Goal: Information Seeking & Learning: Understand process/instructions

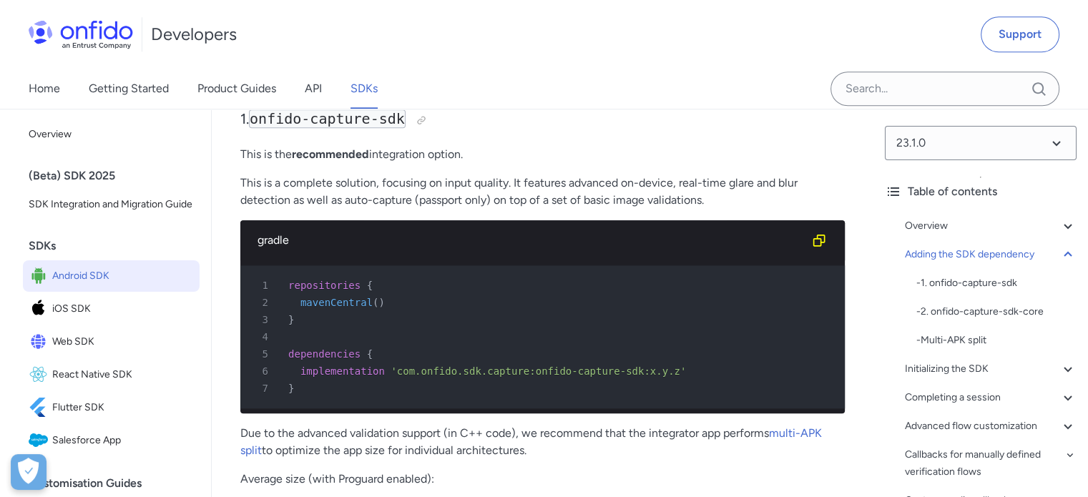
scroll to position [1502, 0]
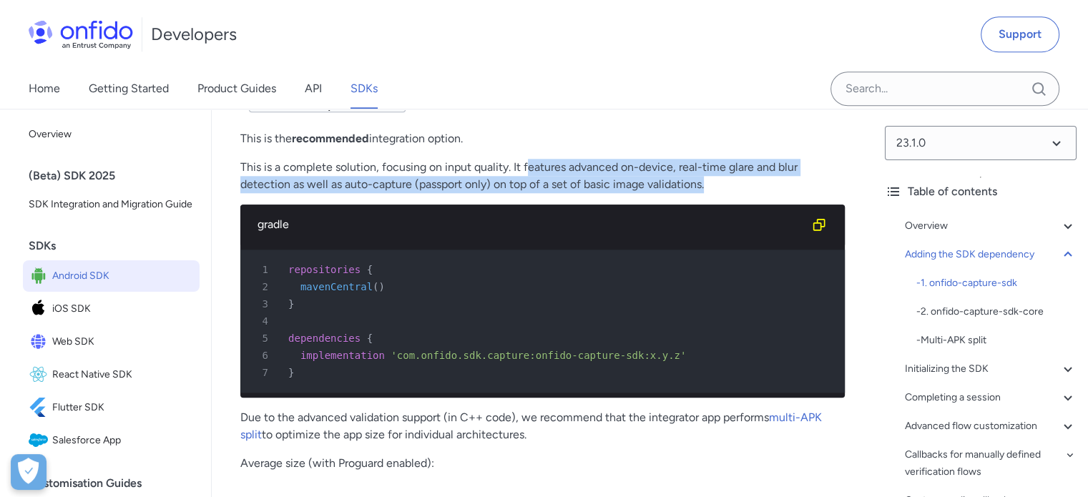
drag, startPoint x: 555, startPoint y: 185, endPoint x: 726, endPoint y: 207, distance: 172.3
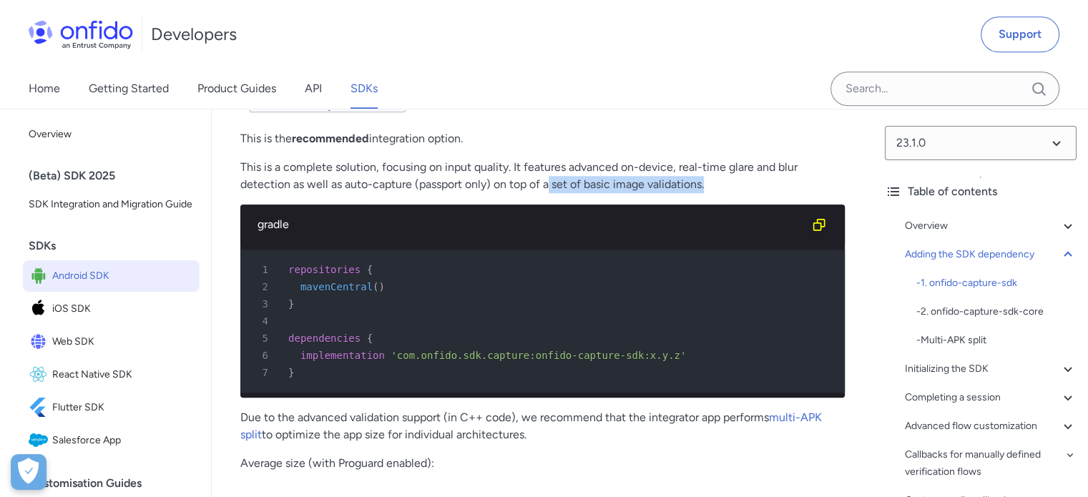
drag, startPoint x: 733, startPoint y: 200, endPoint x: 652, endPoint y: 208, distance: 80.6
click at [554, 193] on p "This is a complete solution, focusing on input quality. It features advanced on…" at bounding box center [542, 176] width 605 height 34
click at [728, 217] on div "gradle" at bounding box center [542, 225] width 605 height 40
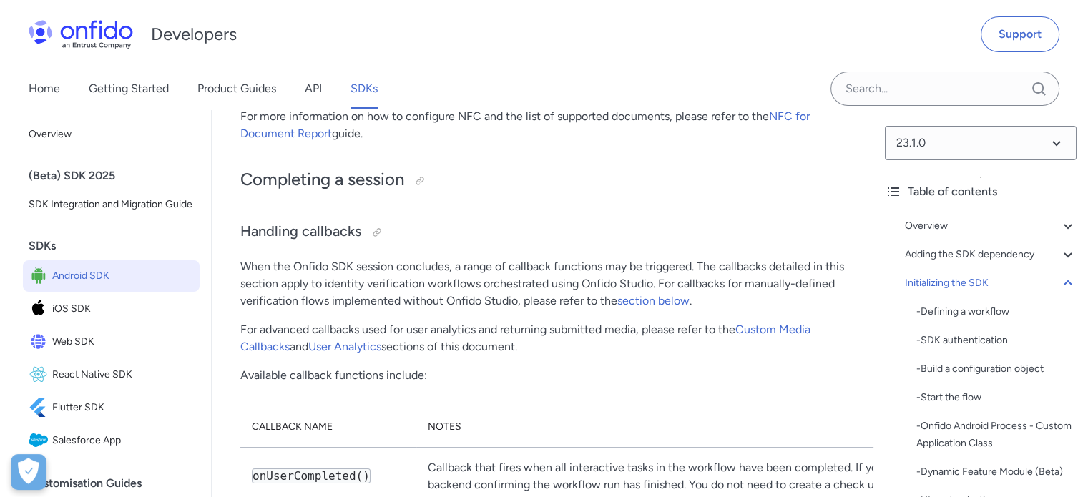
scroll to position [10673, 0]
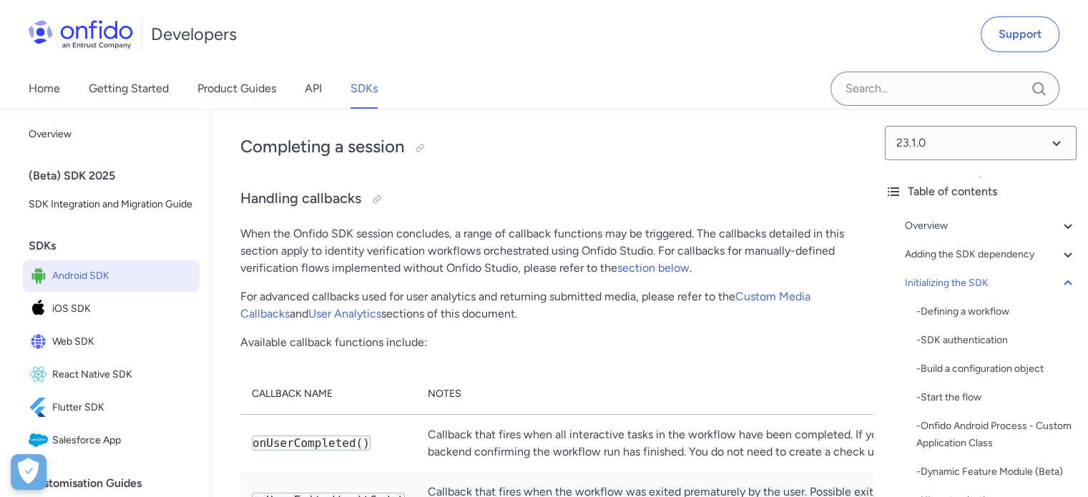
drag, startPoint x: 549, startPoint y: 326, endPoint x: 715, endPoint y: 317, distance: 166.2
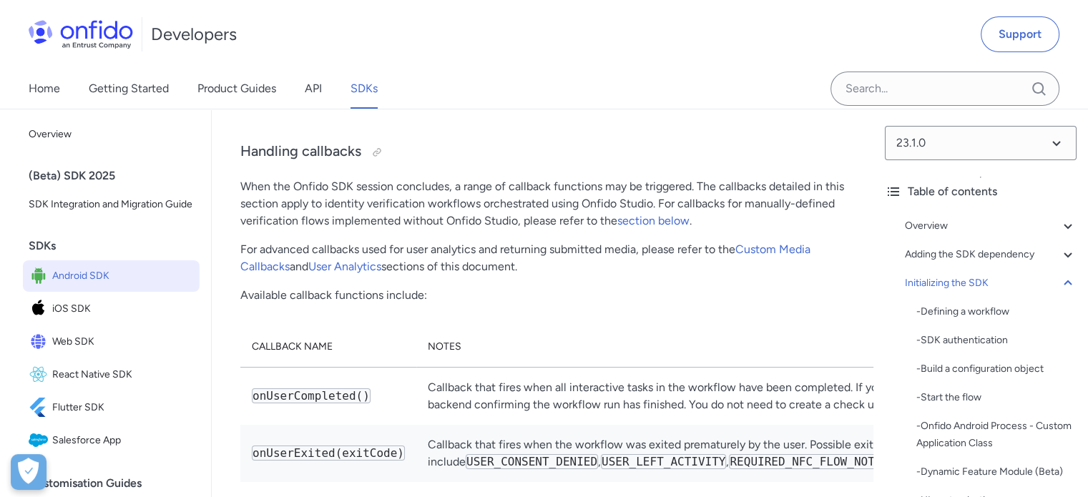
scroll to position [10745, 0]
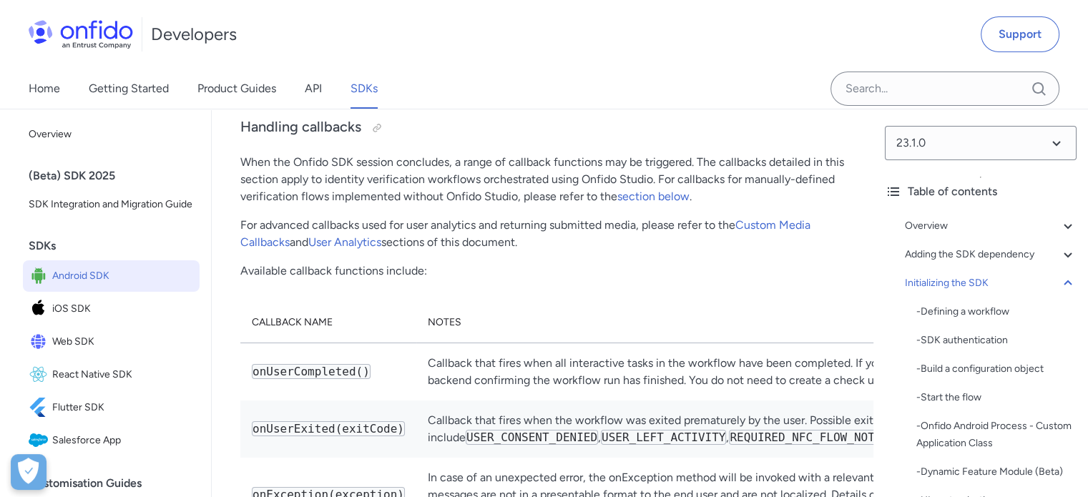
drag, startPoint x: 724, startPoint y: 257, endPoint x: 782, endPoint y: 316, distance: 82.5
click at [824, 38] on p "For more information on how to configure NFC and the list of supported document…" at bounding box center [542, 21] width 605 height 34
click at [782, 88] on h2 "Completing a session" at bounding box center [542, 76] width 605 height 24
click at [793, 36] on link "NFC for Document Report" at bounding box center [525, 20] width 570 height 31
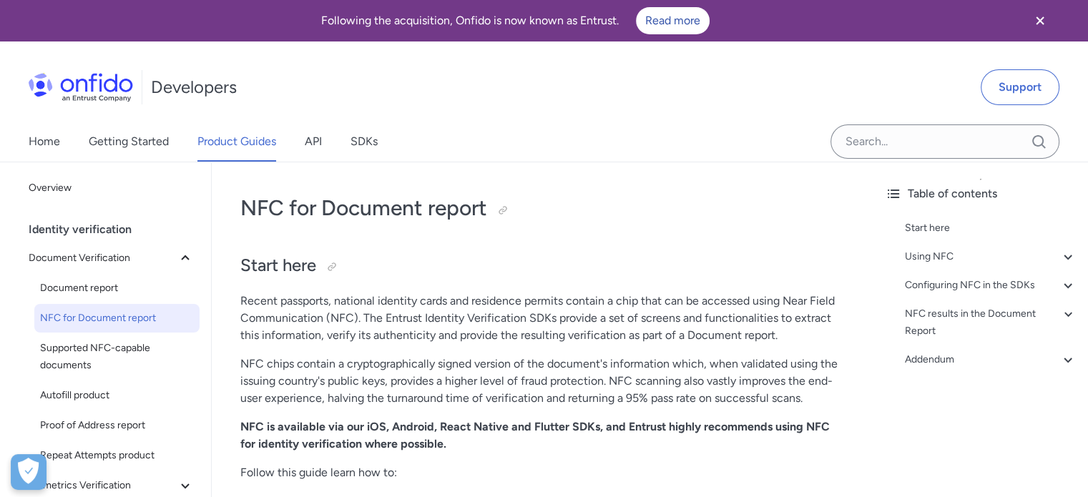
scroll to position [72, 0]
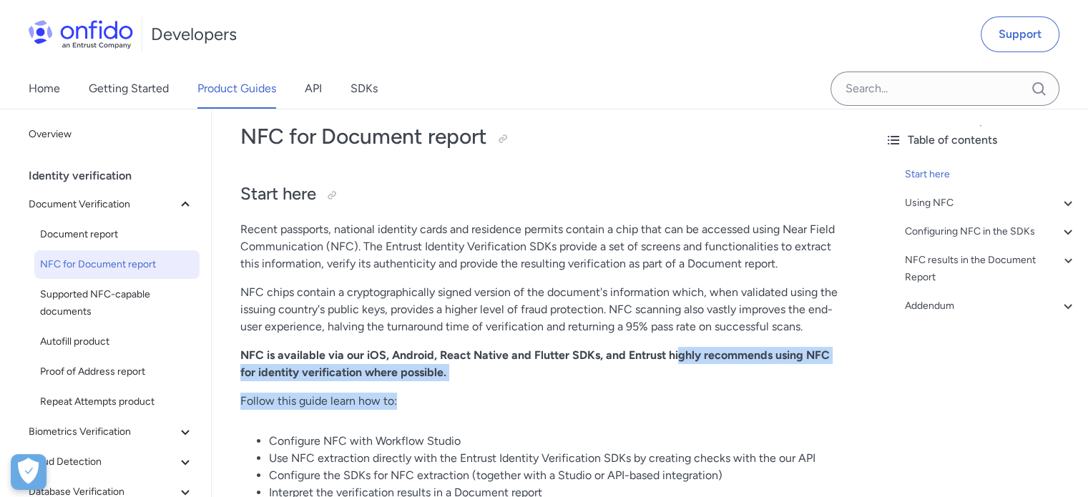
drag, startPoint x: 676, startPoint y: 351, endPoint x: 677, endPoint y: 395, distance: 44.4
click at [678, 394] on p "Follow this guide learn how to:" at bounding box center [542, 401] width 605 height 17
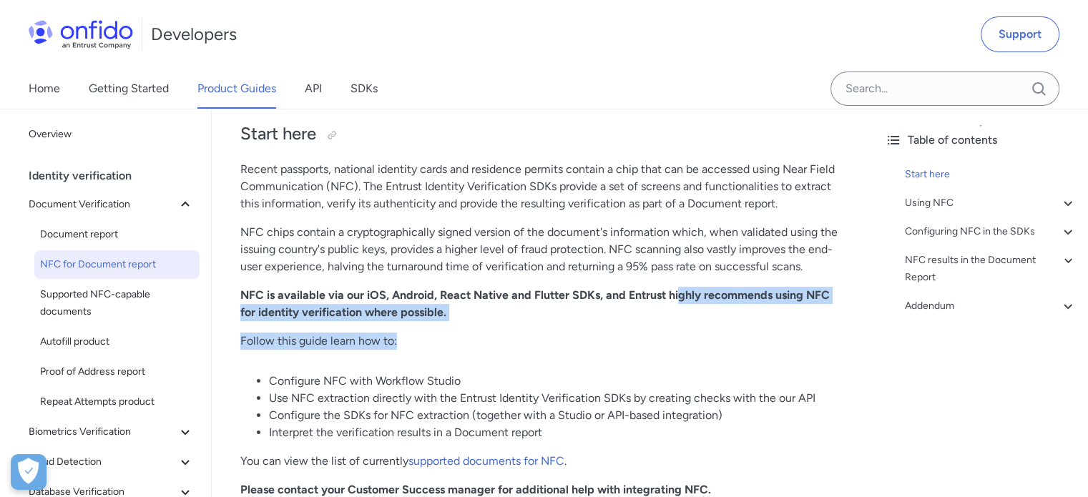
scroll to position [215, 0]
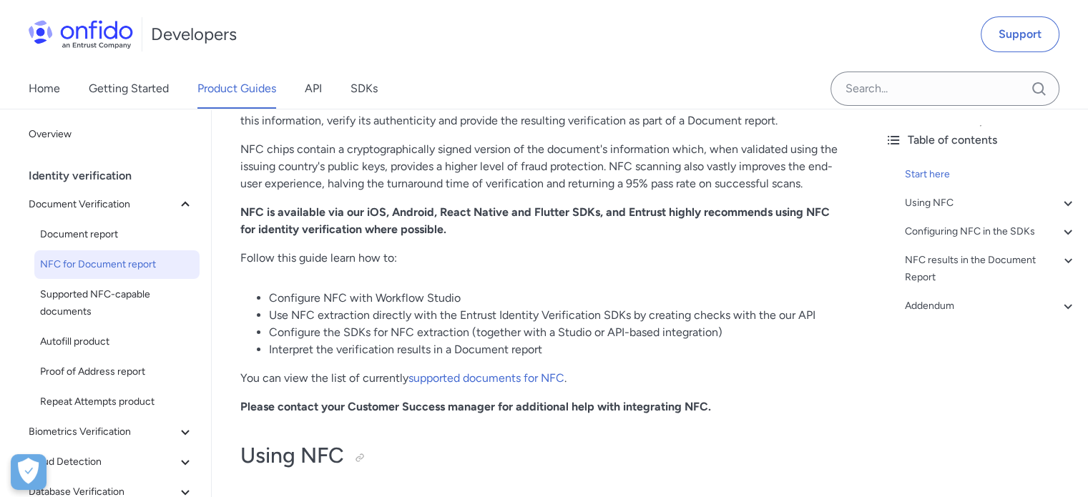
click at [693, 334] on li "Configure the SDKs for NFC extraction (together with a Studio or API-based inte…" at bounding box center [557, 332] width 576 height 17
drag, startPoint x: 328, startPoint y: 296, endPoint x: 515, endPoint y: 294, distance: 186.7
click at [515, 294] on li "Configure NFC with Workflow Studio" at bounding box center [557, 298] width 576 height 17
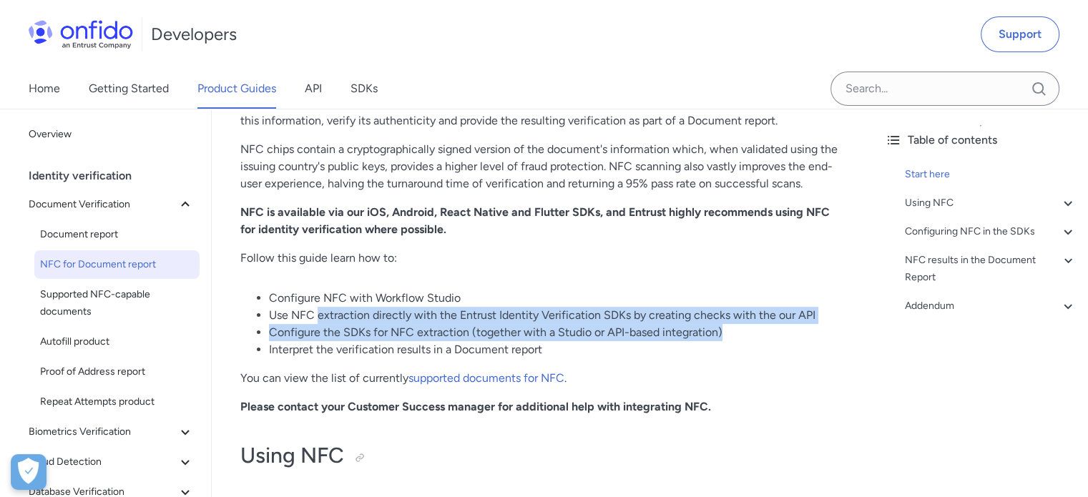
drag, startPoint x: 344, startPoint y: 316, endPoint x: 746, endPoint y: 330, distance: 401.6
click at [746, 330] on ul "Configure NFC with Workflow Studio Use NFC extraction directly with the Entrust…" at bounding box center [542, 324] width 605 height 69
click at [746, 330] on li "Configure the SDKs for NFC extraction (together with a Studio or API-based inte…" at bounding box center [557, 332] width 576 height 17
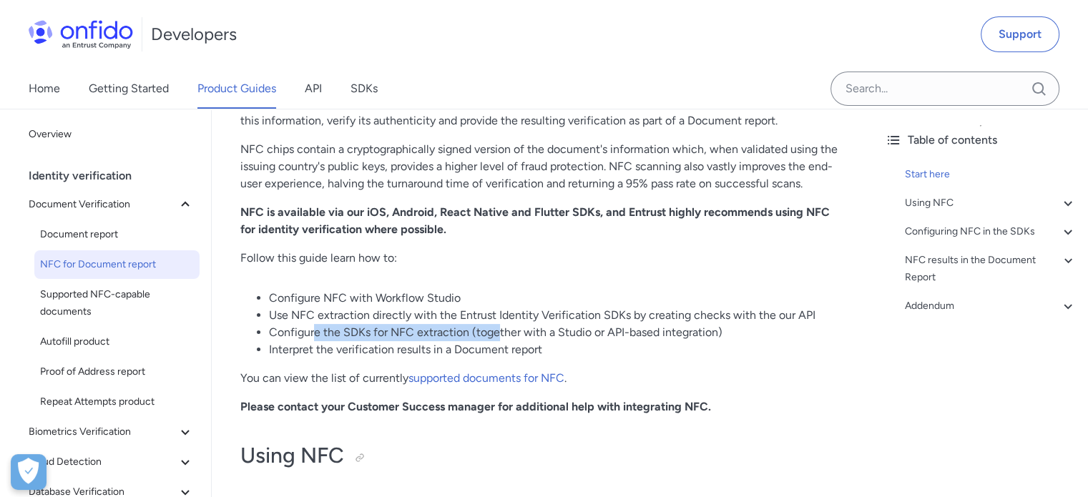
drag, startPoint x: 314, startPoint y: 335, endPoint x: 500, endPoint y: 331, distance: 186.1
click at [500, 331] on li "Configure the SDKs for NFC extraction (together with a Studio or API-based inte…" at bounding box center [557, 332] width 576 height 17
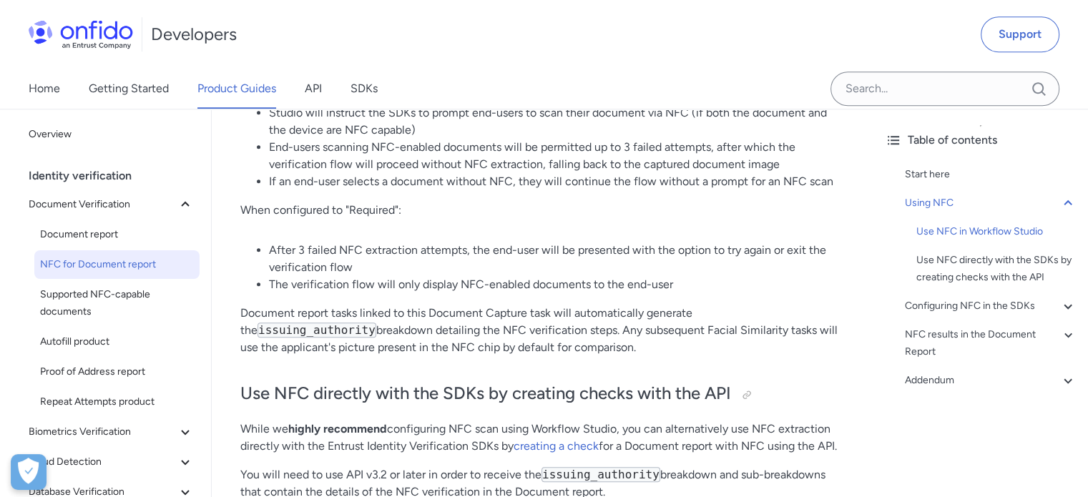
scroll to position [1073, 0]
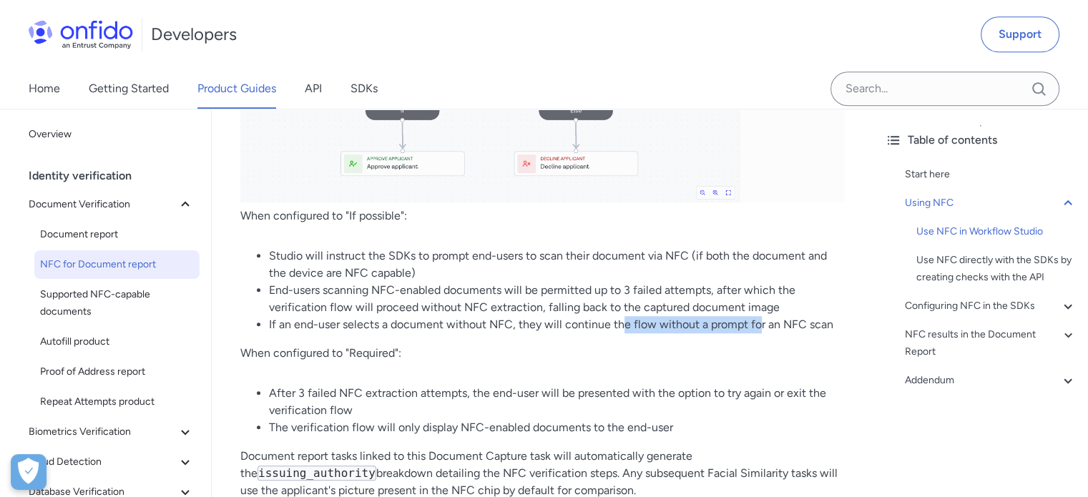
drag, startPoint x: 620, startPoint y: 309, endPoint x: 767, endPoint y: 316, distance: 146.8
click at [756, 345] on p "When configured to "Required":" at bounding box center [542, 353] width 605 height 17
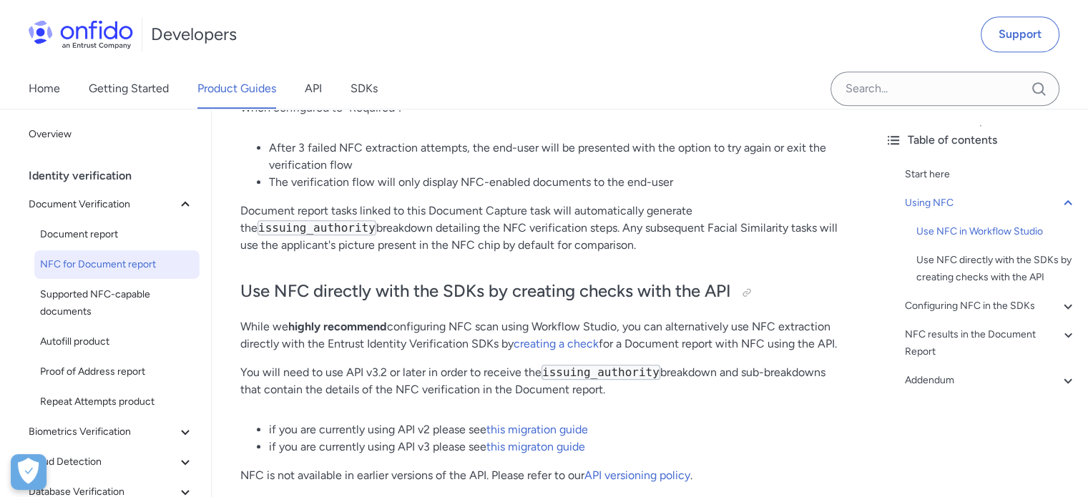
scroll to position [1359, 0]
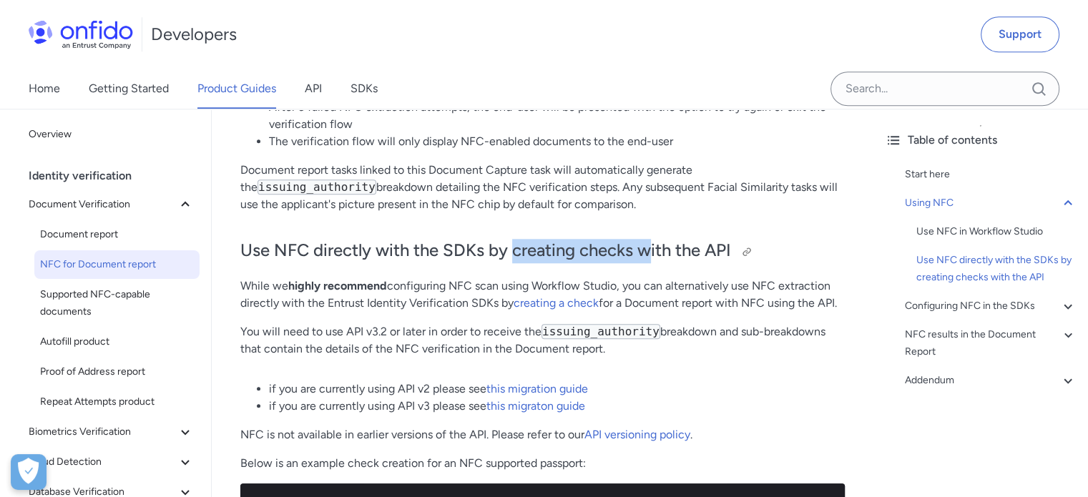
drag, startPoint x: 587, startPoint y: 233, endPoint x: 653, endPoint y: 232, distance: 66.5
click at [653, 239] on h2 "Use NFC directly with the SDKs by creating checks with the API" at bounding box center [542, 251] width 605 height 24
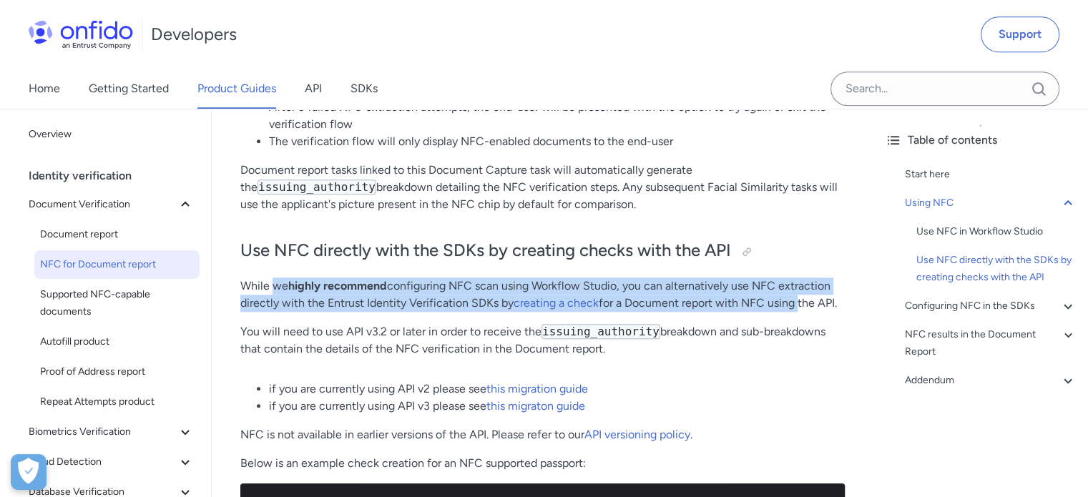
drag, startPoint x: 308, startPoint y: 266, endPoint x: 799, endPoint y: 287, distance: 491.2
click at [799, 287] on p "While we highly recommend configuring NFC scan using Workflow Studio, you can a…" at bounding box center [542, 295] width 605 height 34
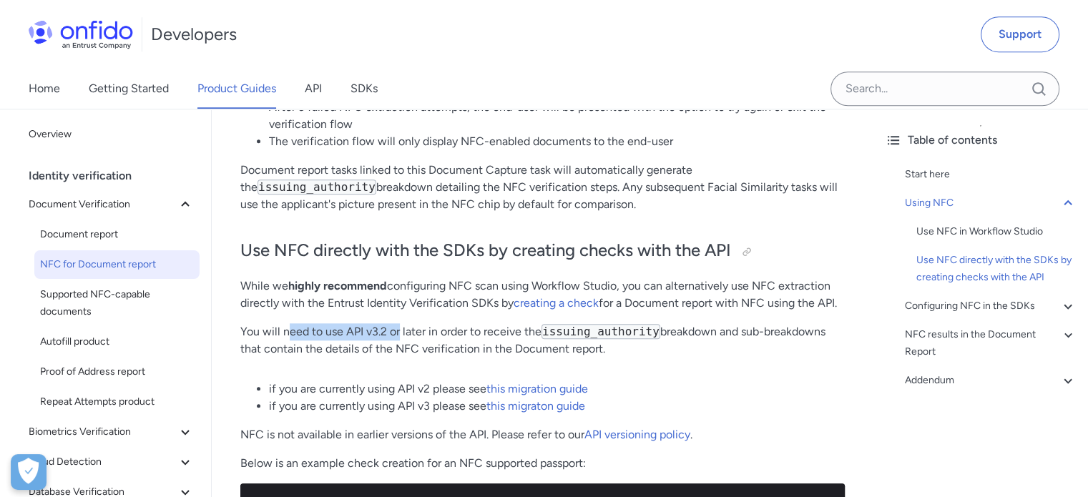
drag, startPoint x: 288, startPoint y: 318, endPoint x: 400, endPoint y: 305, distance: 113.1
click at [400, 323] on p "You will need to use API v3.2 or later in order to receive the issuing_authorit…" at bounding box center [542, 340] width 605 height 34
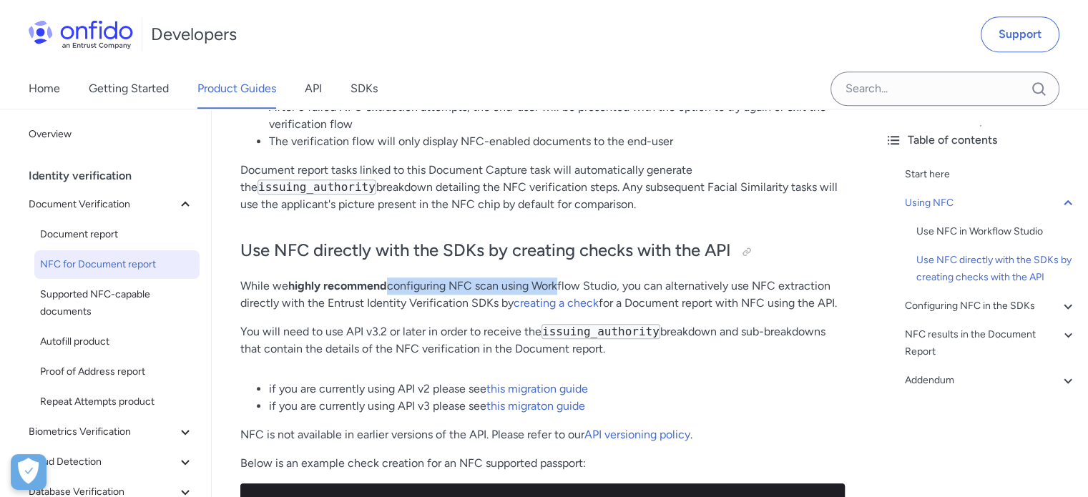
drag, startPoint x: 386, startPoint y: 275, endPoint x: 556, endPoint y: 264, distance: 170.7
click at [556, 278] on p "While we highly recommend configuring NFC scan using Workflow Studio, you can a…" at bounding box center [542, 295] width 605 height 34
drag, startPoint x: 515, startPoint y: 268, endPoint x: 577, endPoint y: 268, distance: 61.5
click at [571, 278] on p "While we highly recommend configuring NFC scan using Workflow Studio, you can a…" at bounding box center [542, 295] width 605 height 34
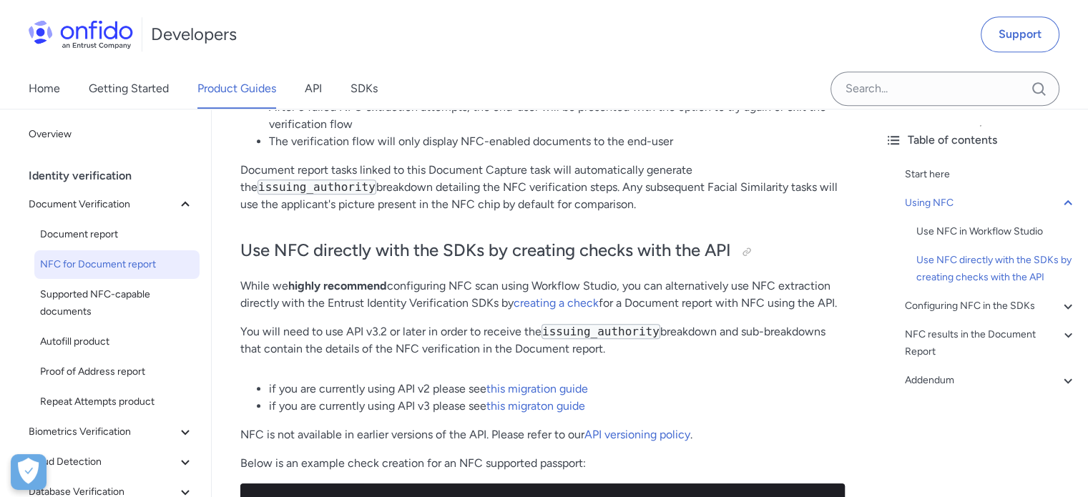
click at [577, 278] on p "While we highly recommend configuring NFC scan using Workflow Studio, you can a…" at bounding box center [542, 295] width 605 height 34
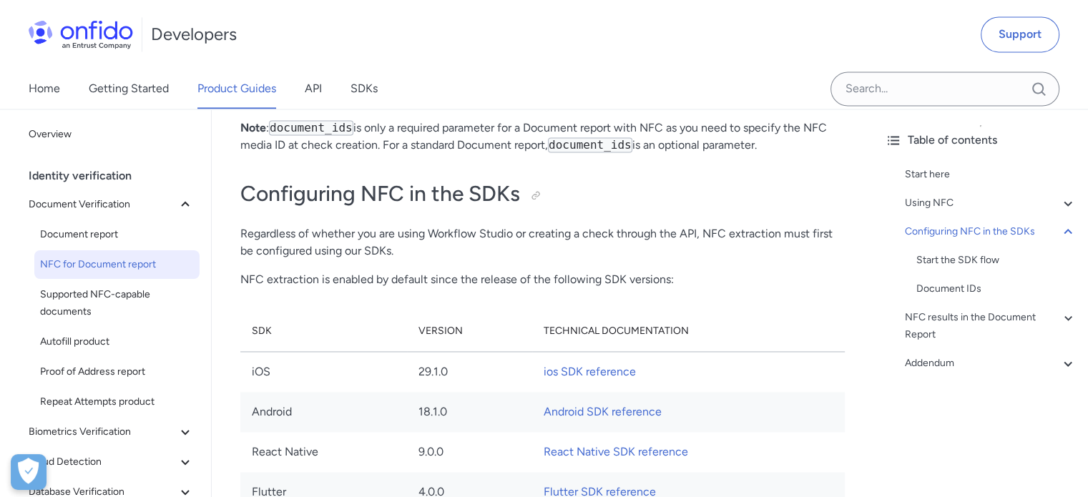
scroll to position [2146, 0]
drag, startPoint x: 349, startPoint y: 269, endPoint x: 461, endPoint y: 269, distance: 112.3
click at [461, 260] on p "Regardless of whether you are using Workflow Studio or creating a check through…" at bounding box center [542, 243] width 605 height 34
click at [455, 260] on p "Regardless of whether you are using Workflow Studio or creating a check through…" at bounding box center [542, 243] width 605 height 34
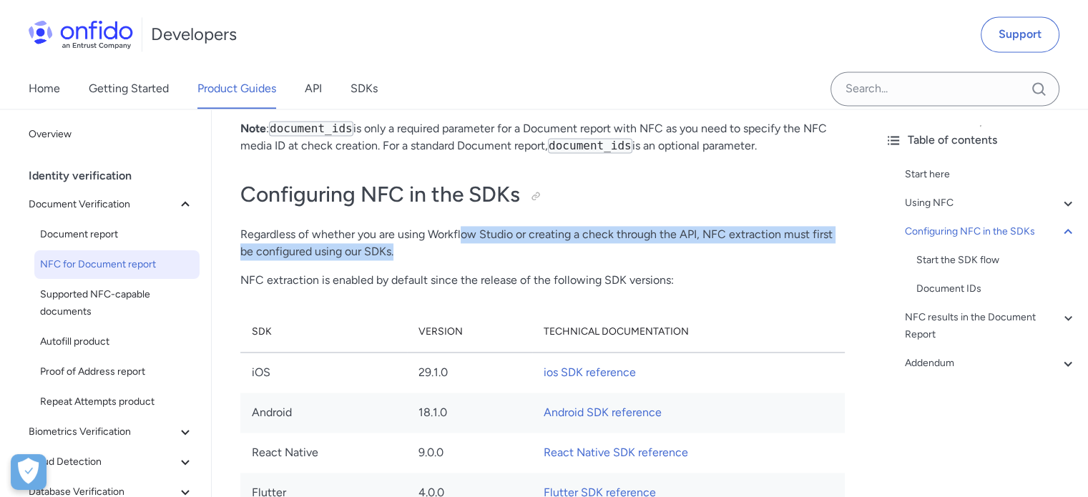
drag, startPoint x: 489, startPoint y: 259, endPoint x: 761, endPoint y: 280, distance: 272.7
click at [761, 260] on p "Regardless of whether you are using Workflow Studio or creating a check through…" at bounding box center [542, 243] width 605 height 34
click at [499, 260] on p "Regardless of whether you are using Workflow Studio or creating a check through…" at bounding box center [542, 243] width 605 height 34
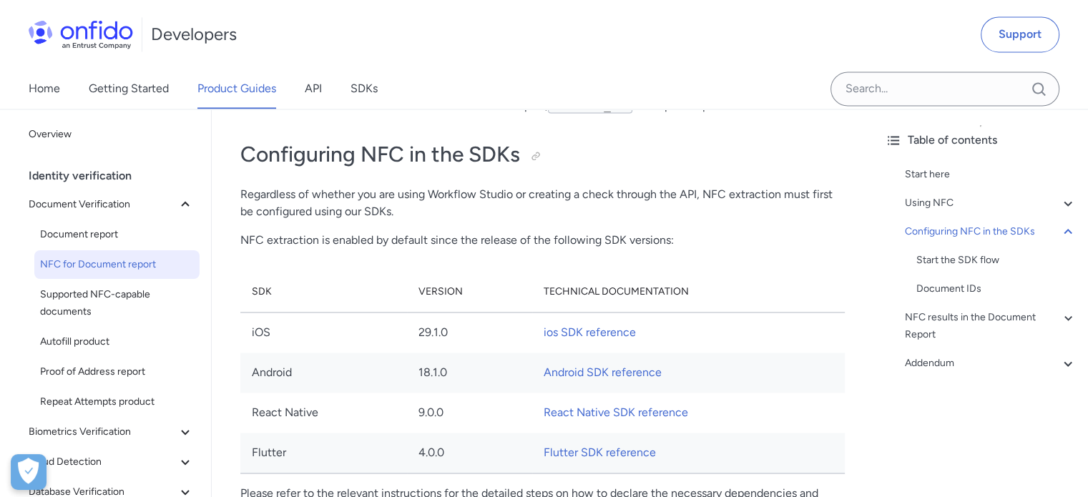
scroll to position [2218, 0]
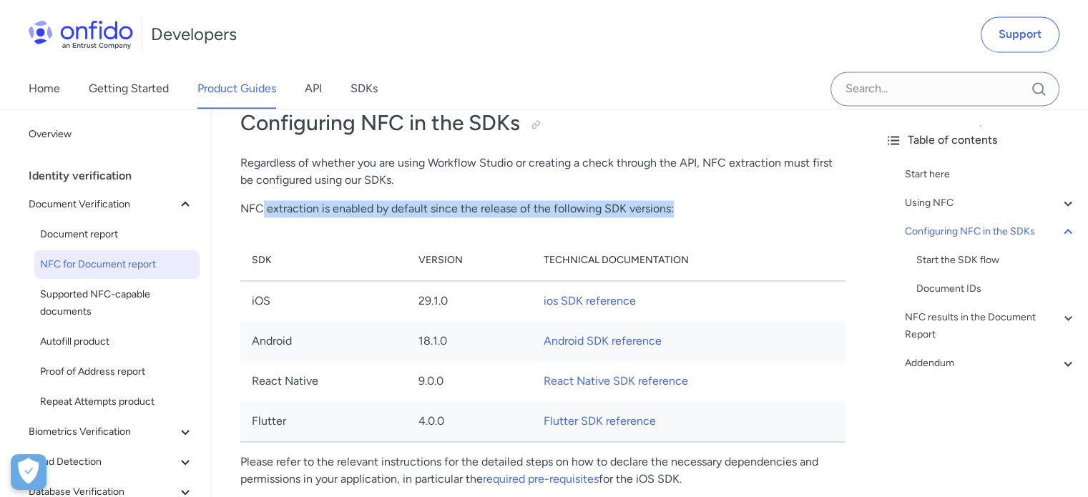
drag, startPoint x: 332, startPoint y: 236, endPoint x: 678, endPoint y: 233, distance: 346.3
click at [678, 217] on p "NFC extraction is enabled by default since the release of the following SDK ver…" at bounding box center [542, 208] width 605 height 17
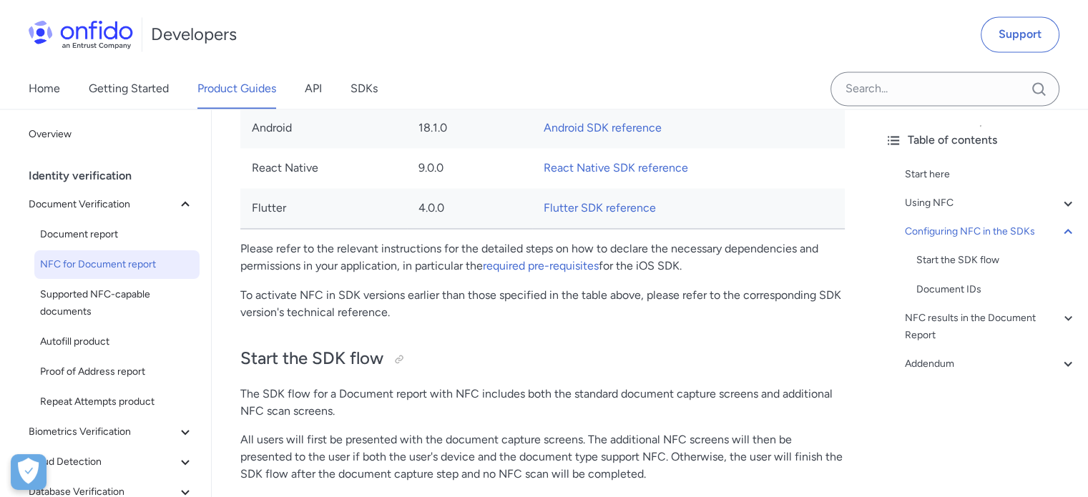
scroll to position [2433, 0]
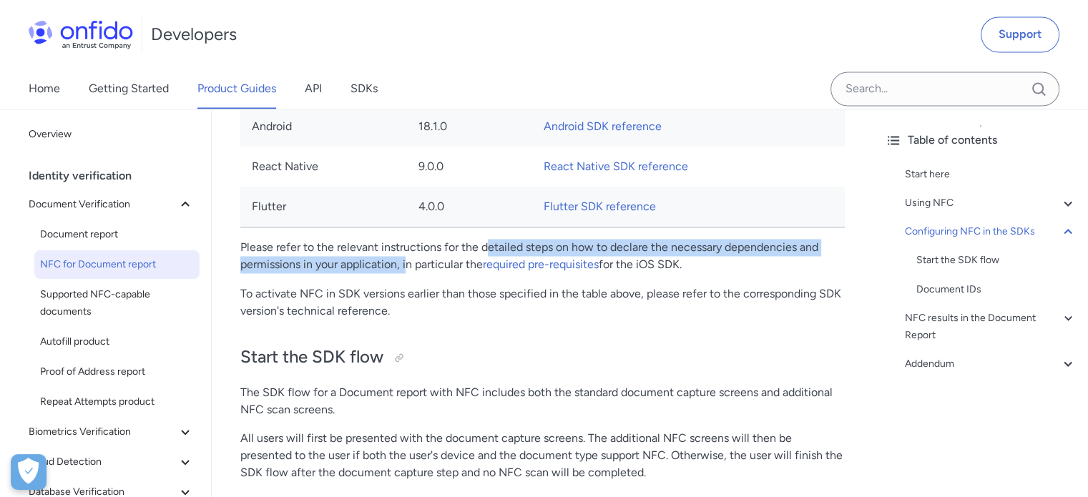
drag, startPoint x: 489, startPoint y: 277, endPoint x: 405, endPoint y: 300, distance: 87.7
click at [405, 273] on p "Please refer to the relevant instructions for the detailed steps on how to decl…" at bounding box center [542, 256] width 605 height 34
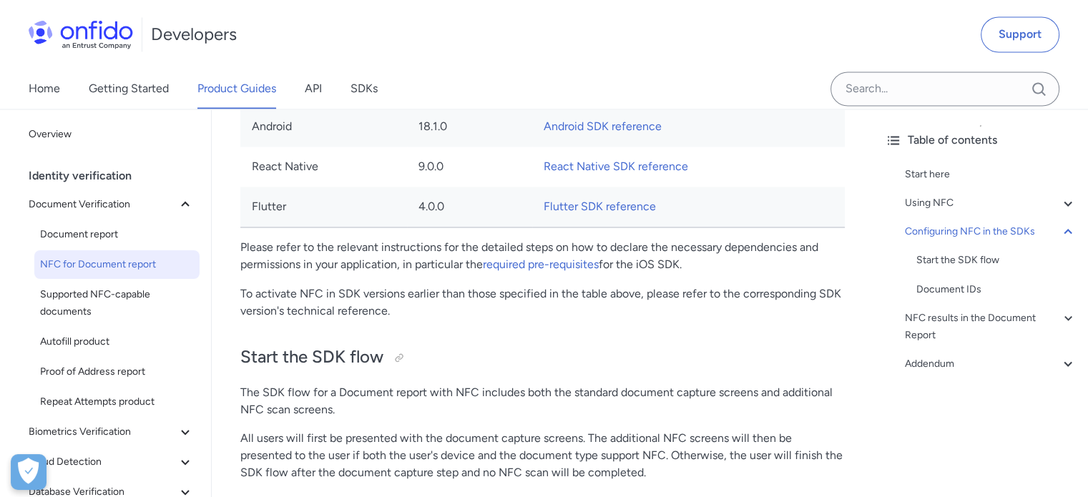
click at [363, 319] on p "To activate NFC in SDK versions earlier than those specified in the table above…" at bounding box center [542, 302] width 605 height 34
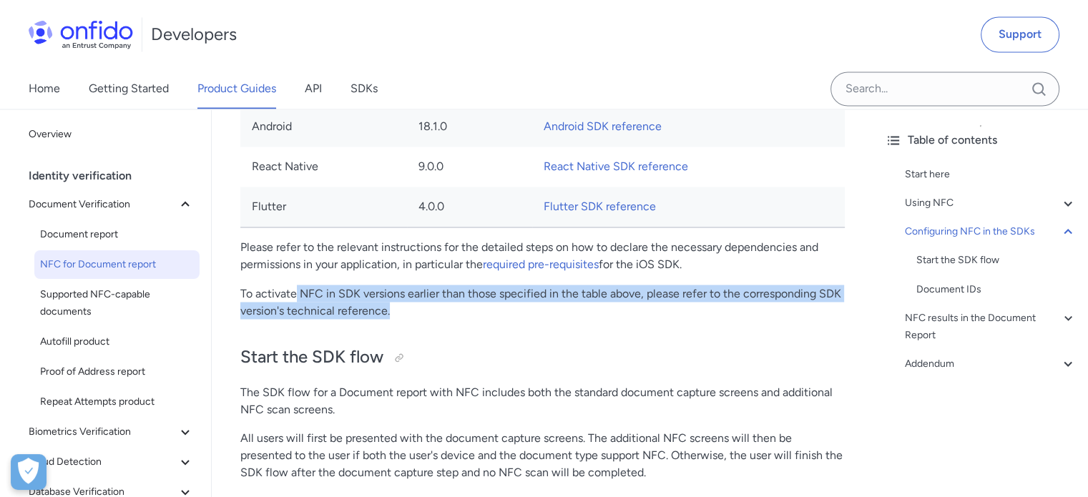
drag, startPoint x: 295, startPoint y: 323, endPoint x: 404, endPoint y: 334, distance: 109.4
click at [404, 319] on p "To activate NFC in SDK versions earlier than those specified in the table above…" at bounding box center [542, 302] width 605 height 34
drag, startPoint x: 394, startPoint y: 321, endPoint x: 419, endPoint y: 341, distance: 32.0
click at [413, 319] on p "To activate NFC in SDK versions earlier than those specified in the table above…" at bounding box center [542, 302] width 605 height 34
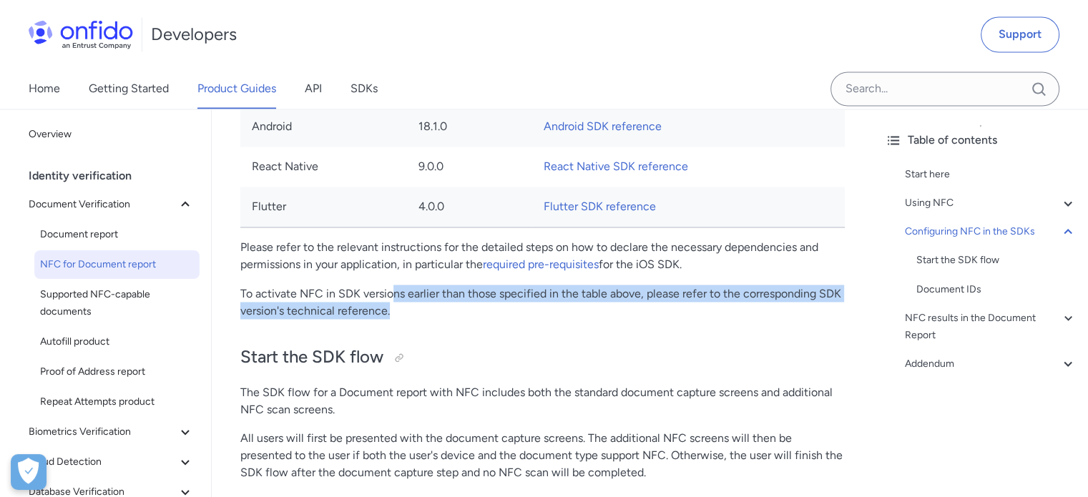
click at [419, 319] on p "To activate NFC in SDK versions earlier than those specified in the table above…" at bounding box center [542, 302] width 605 height 34
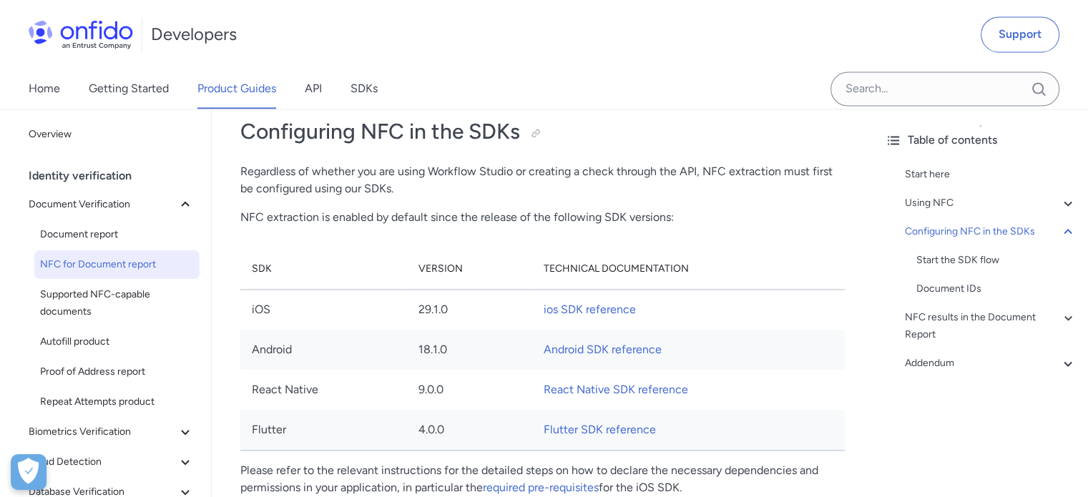
scroll to position [2075, 0]
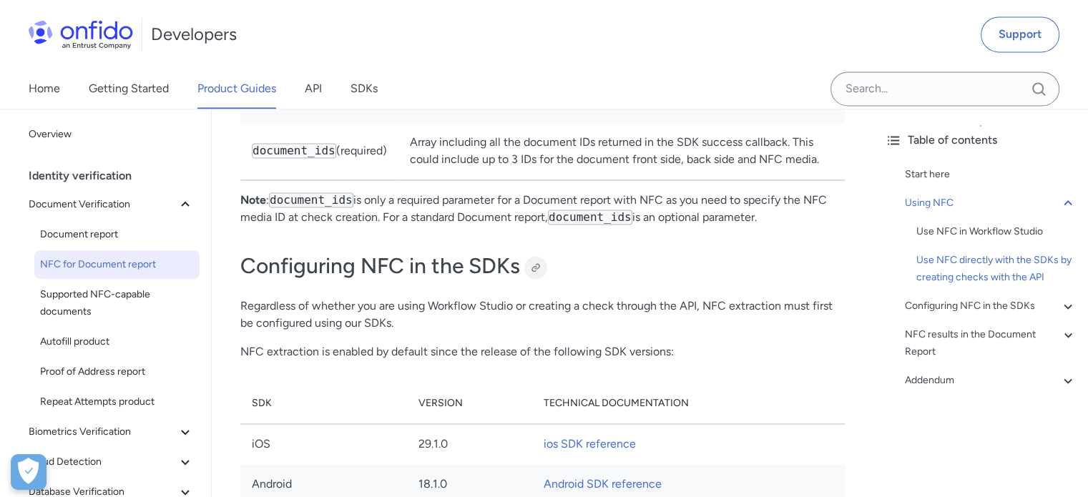
click at [532, 273] on div at bounding box center [535, 267] width 11 height 11
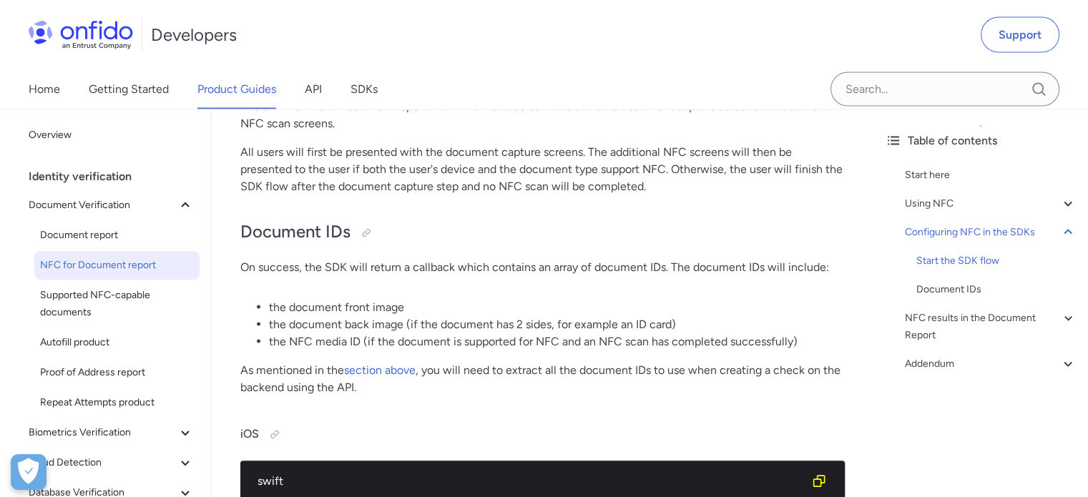
scroll to position [2647, 0]
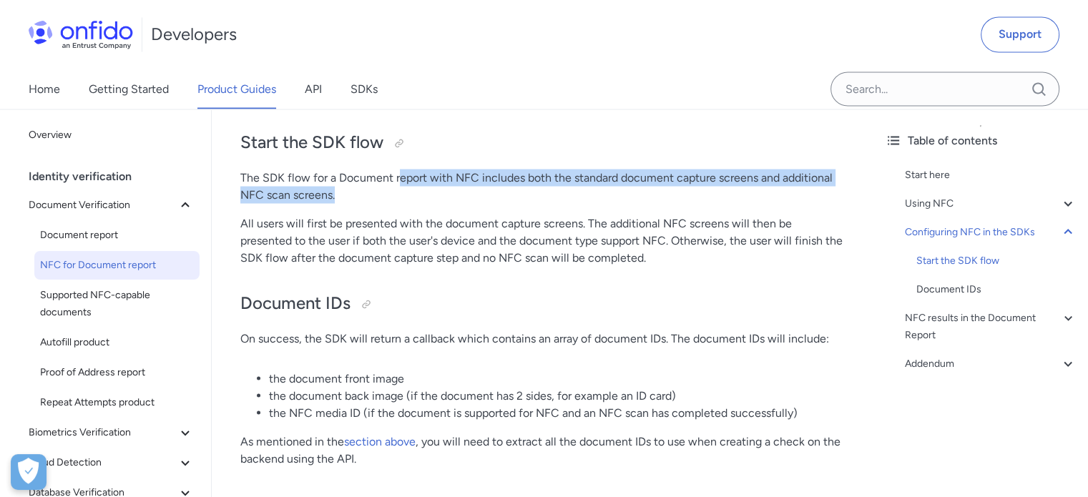
drag, startPoint x: 397, startPoint y: 210, endPoint x: 404, endPoint y: 217, distance: 9.6
click at [404, 203] on p "The SDK flow for a Document report with NFC includes both the standard document…" at bounding box center [542, 186] width 605 height 34
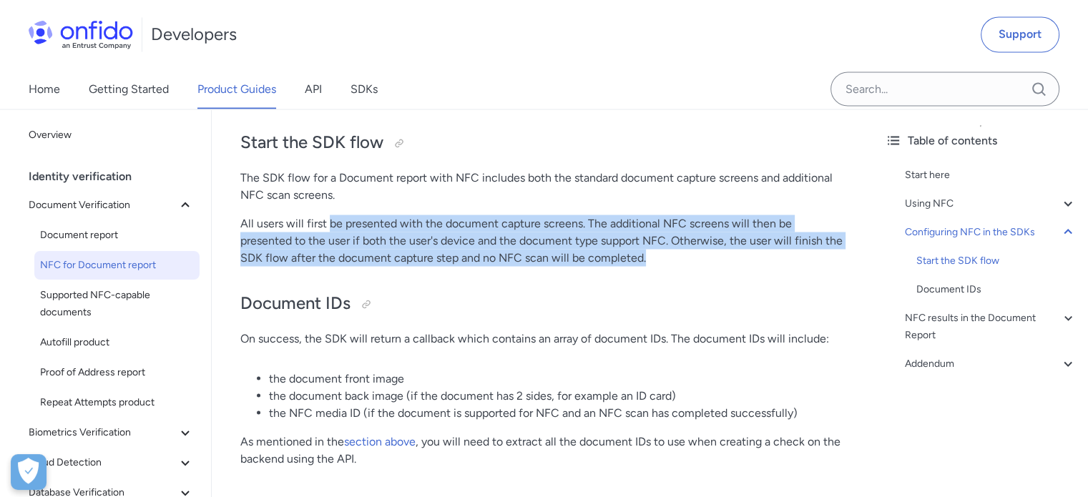
drag, startPoint x: 330, startPoint y: 243, endPoint x: 759, endPoint y: 280, distance: 430.8
click at [759, 266] on p "All users will first be presented with the document capture screens. The additi…" at bounding box center [542, 241] width 605 height 52
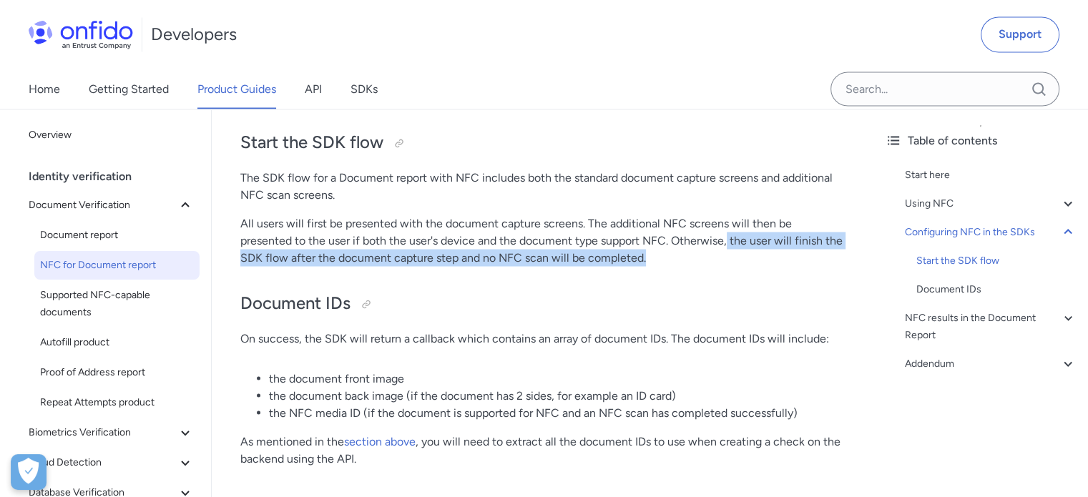
drag, startPoint x: 675, startPoint y: 272, endPoint x: 682, endPoint y: 297, distance: 26.0
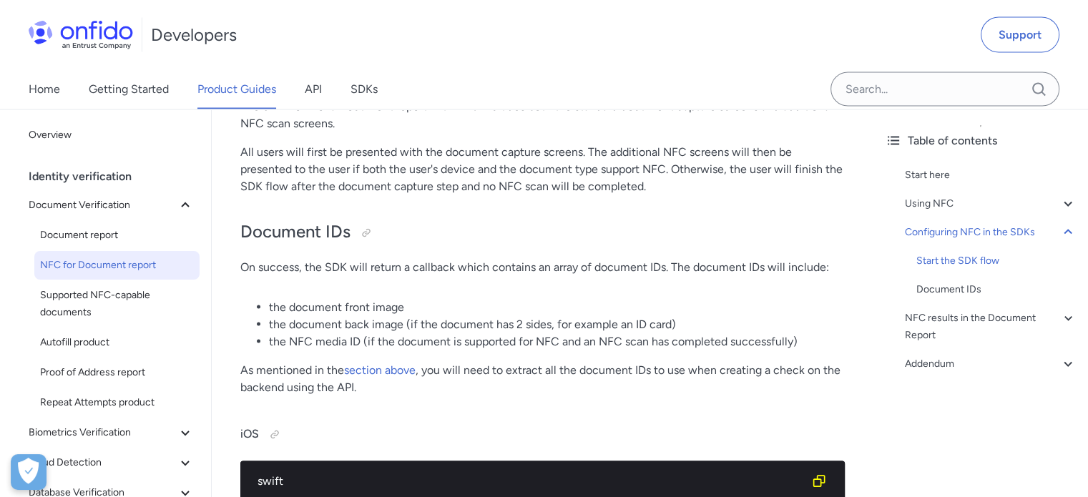
scroll to position [2790, 0]
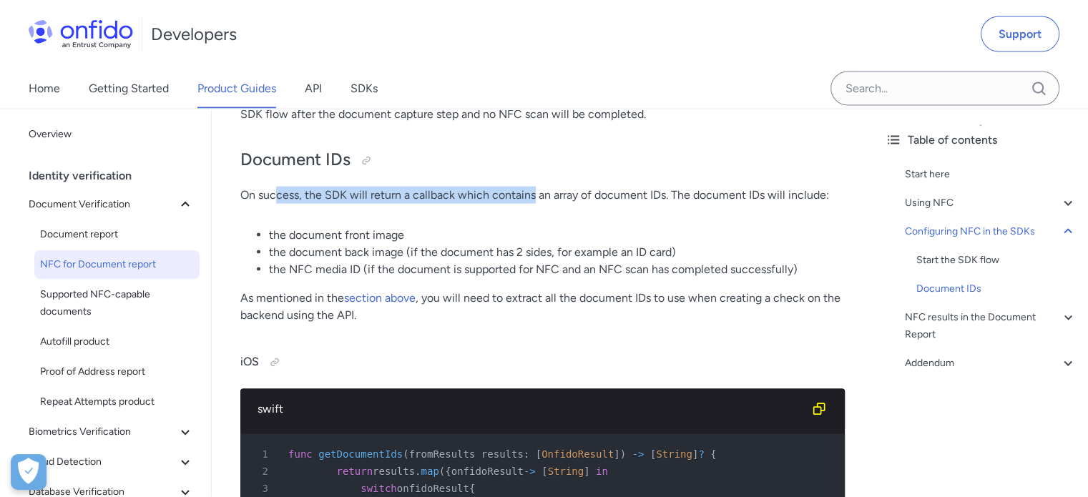
drag, startPoint x: 275, startPoint y: 222, endPoint x: 532, endPoint y: 238, distance: 257.4
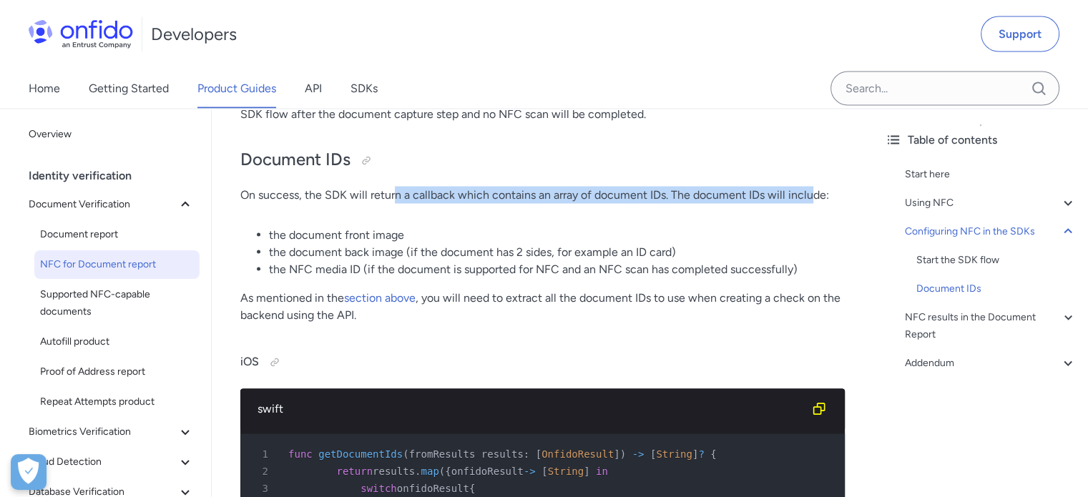
drag, startPoint x: 419, startPoint y: 233, endPoint x: 808, endPoint y: 230, distance: 389.2
click at [808, 204] on p "On success, the SDK will return a callback which contains an array of document …" at bounding box center [542, 195] width 605 height 17
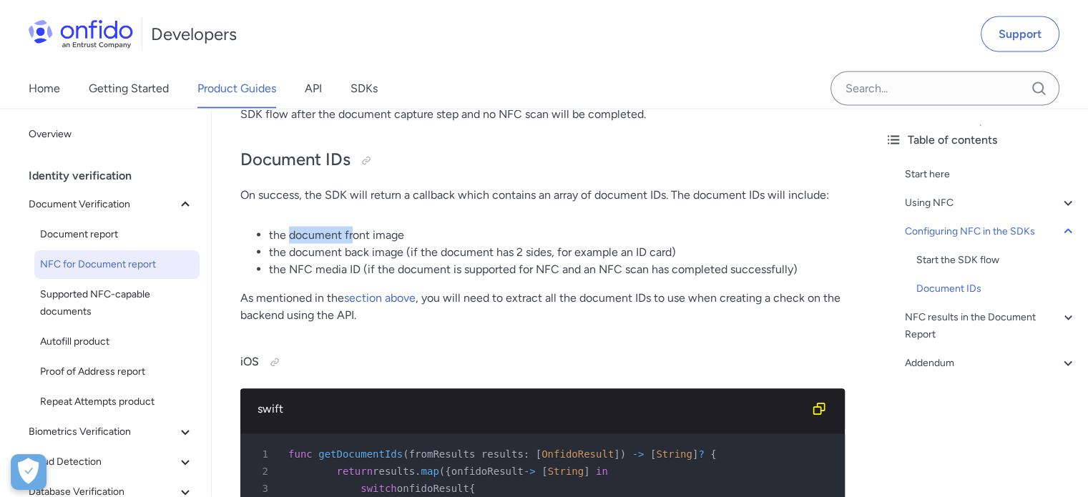
drag, startPoint x: 303, startPoint y: 264, endPoint x: 351, endPoint y: 260, distance: 48.8
click at [351, 244] on li "the document front image" at bounding box center [557, 235] width 576 height 17
drag, startPoint x: 306, startPoint y: 290, endPoint x: 335, endPoint y: 290, distance: 28.6
click at [343, 261] on li "the document back image (if the document has 2 sides, for example an ID card)" at bounding box center [557, 252] width 576 height 17
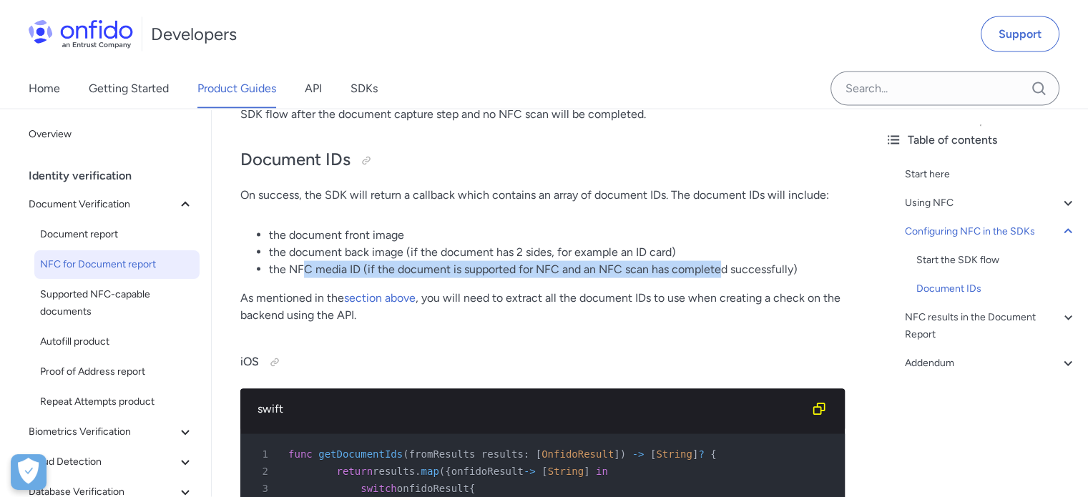
drag, startPoint x: 306, startPoint y: 305, endPoint x: 723, endPoint y: 304, distance: 417.1
click at [723, 278] on li "the NFC media ID (if the document is supported for NFC and an NFC scan has comp…" at bounding box center [557, 269] width 576 height 17
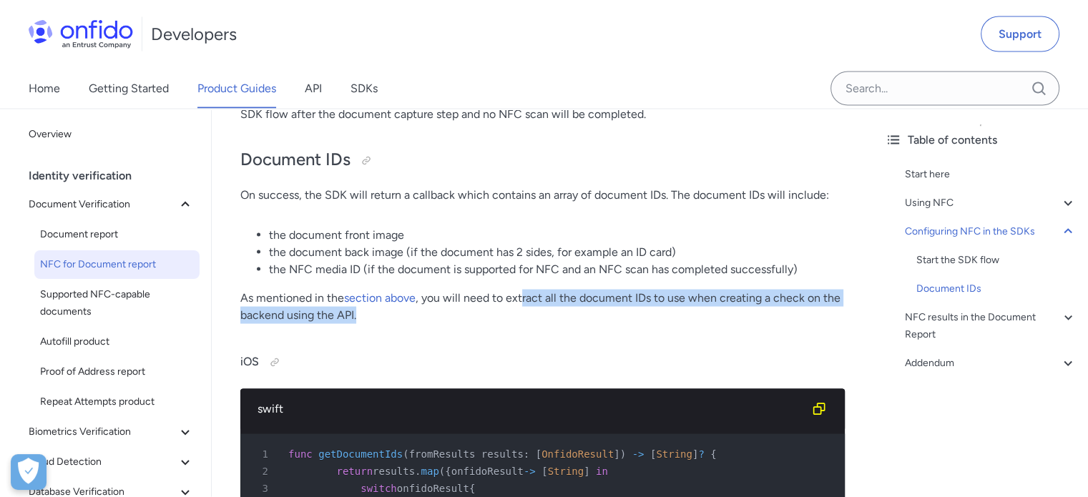
drag, startPoint x: 524, startPoint y: 328, endPoint x: 610, endPoint y: 351, distance: 88.7
click at [610, 324] on p "As mentioned in the section above , you will need to extract all the document I…" at bounding box center [542, 307] width 605 height 34
drag, startPoint x: 612, startPoint y: 323, endPoint x: 612, endPoint y: 353, distance: 30.1
click at [612, 324] on p "As mentioned in the section above , you will need to extract all the document I…" at bounding box center [542, 307] width 605 height 34
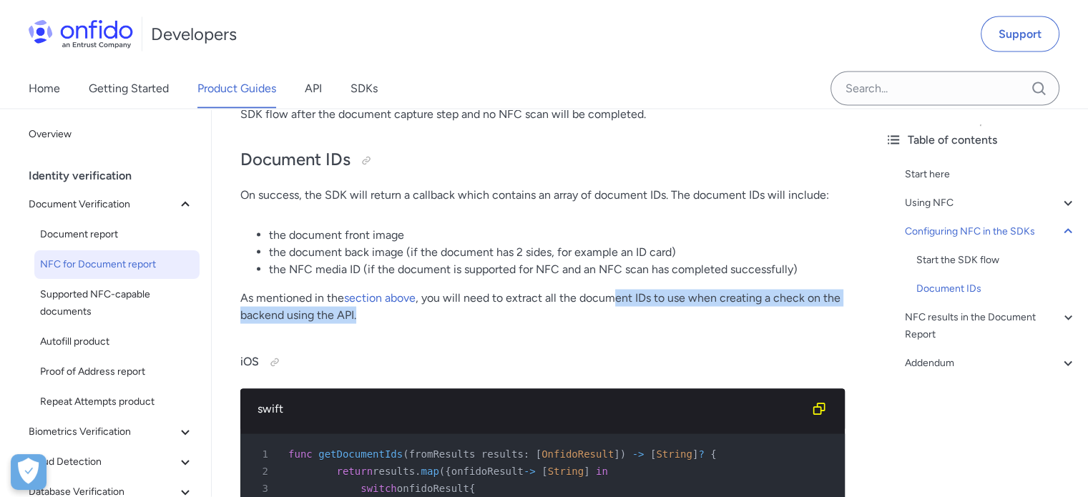
click at [612, 324] on p "As mentioned in the section above , you will need to extract all the document I…" at bounding box center [542, 307] width 605 height 34
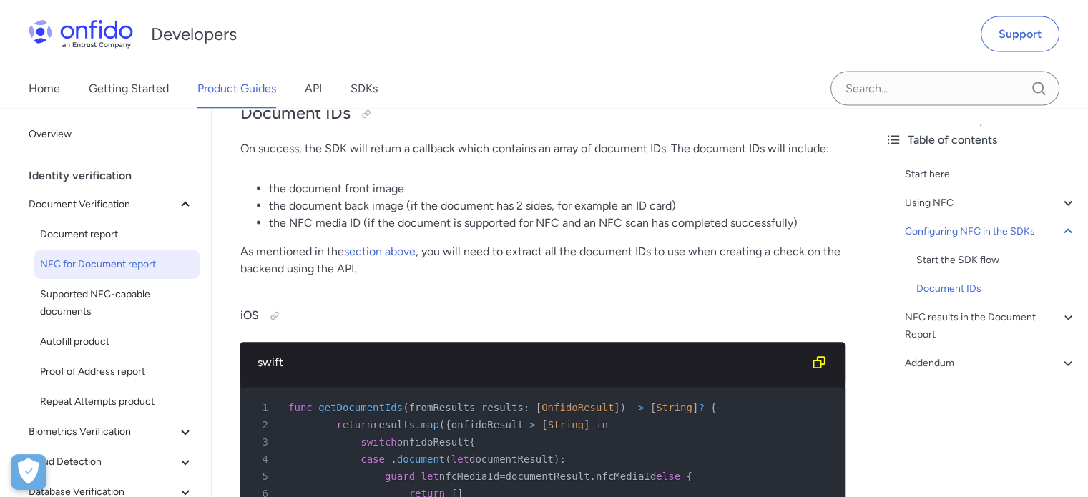
scroll to position [2862, 0]
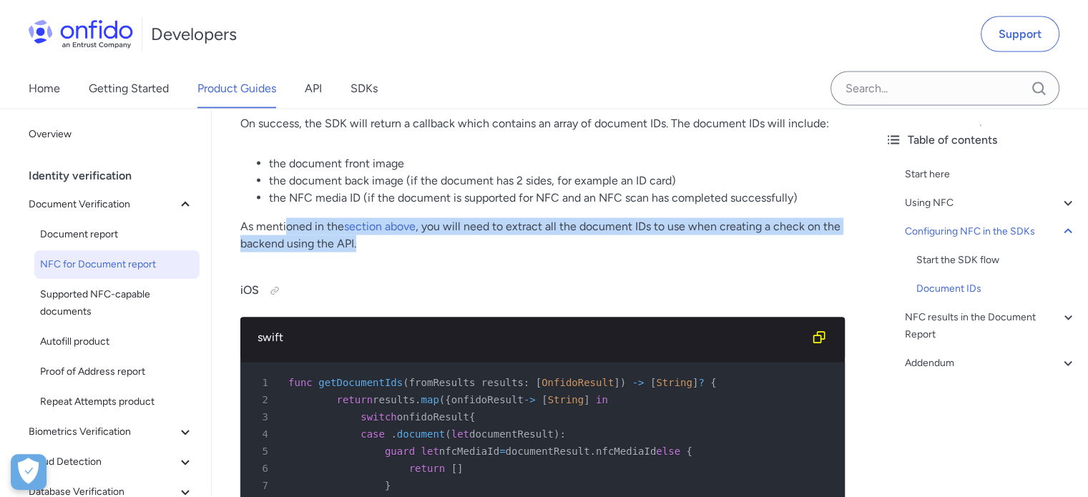
drag, startPoint x: 289, startPoint y: 255, endPoint x: 755, endPoint y: 279, distance: 466.4
click at [755, 253] on p "As mentioned in the section above , you will need to extract all the document I…" at bounding box center [542, 235] width 605 height 34
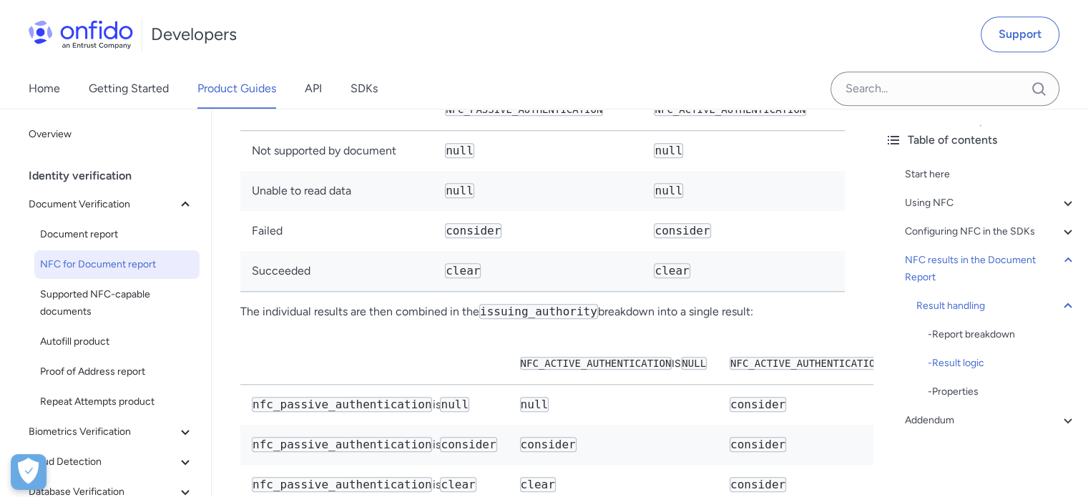
scroll to position [6868, 0]
